Goal: Task Accomplishment & Management: Manage account settings

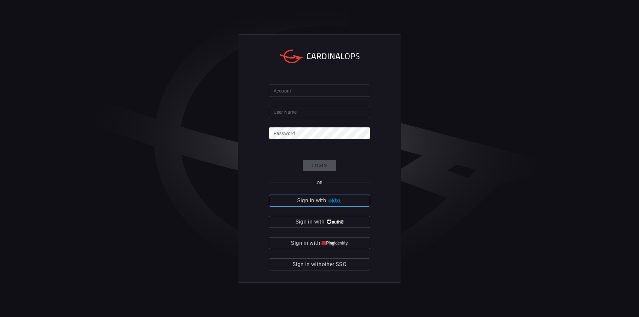
click at [337, 201] on img "button" at bounding box center [335, 200] width 14 height 5
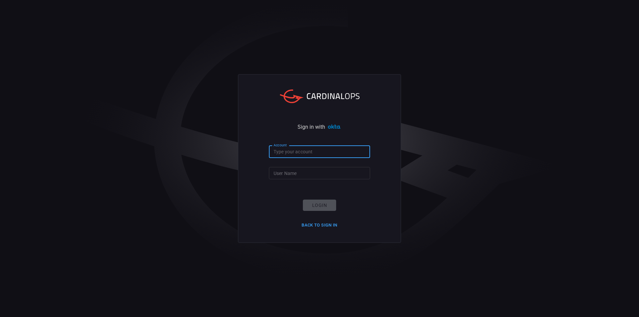
click at [288, 150] on input "Account" at bounding box center [319, 152] width 101 height 12
type input "blackstone-es"
click at [292, 175] on input "User Name" at bounding box center [319, 173] width 101 height 12
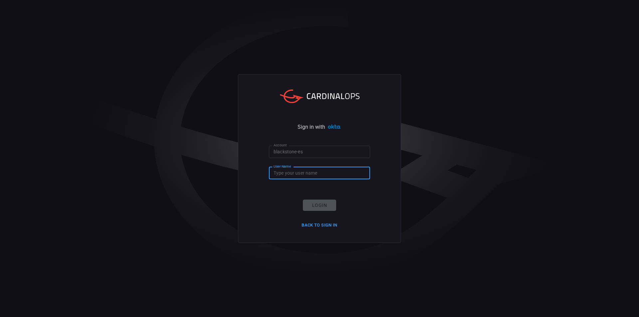
type input "[PERSON_NAME].goswami"
click at [319, 206] on button "Login" at bounding box center [319, 206] width 33 height 12
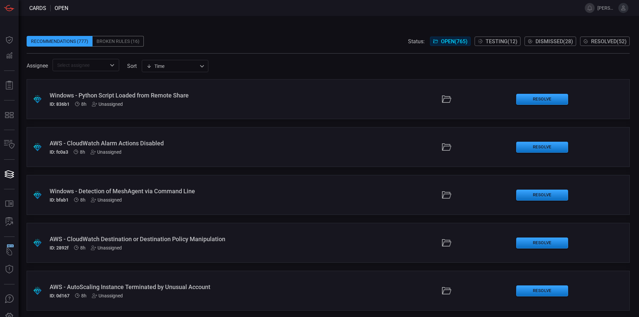
click at [279, 15] on span at bounding box center [322, 8] width 509 height 16
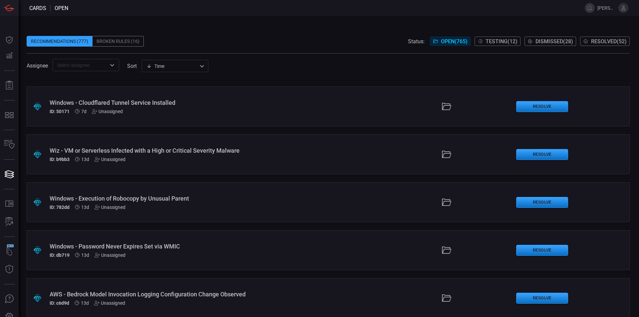
click at [173, 195] on div "Windows - Execution of Robocopy by Unusual Parent" at bounding box center [155, 198] width 211 height 7
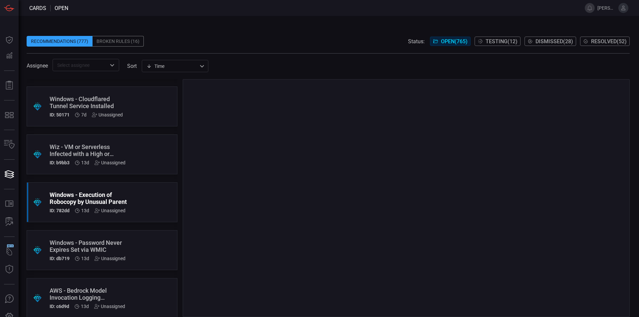
click at [110, 210] on div "Unassigned" at bounding box center [110, 210] width 31 height 5
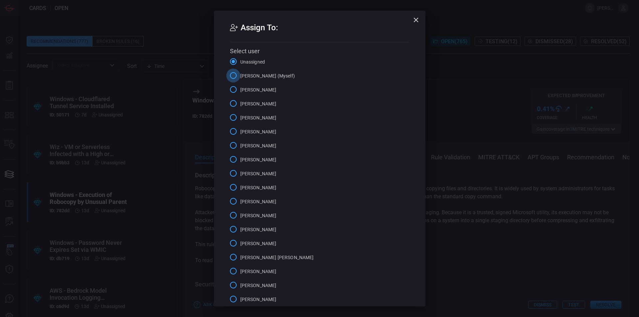
click at [232, 76] on input "pragati goswami (Myself)" at bounding box center [233, 76] width 14 height 14
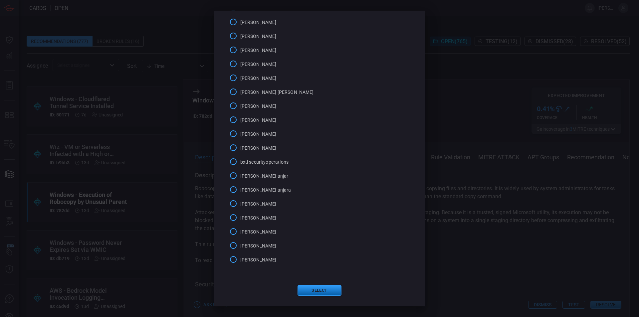
click at [321, 292] on button "Select" at bounding box center [320, 290] width 44 height 11
